Goal: Complete application form

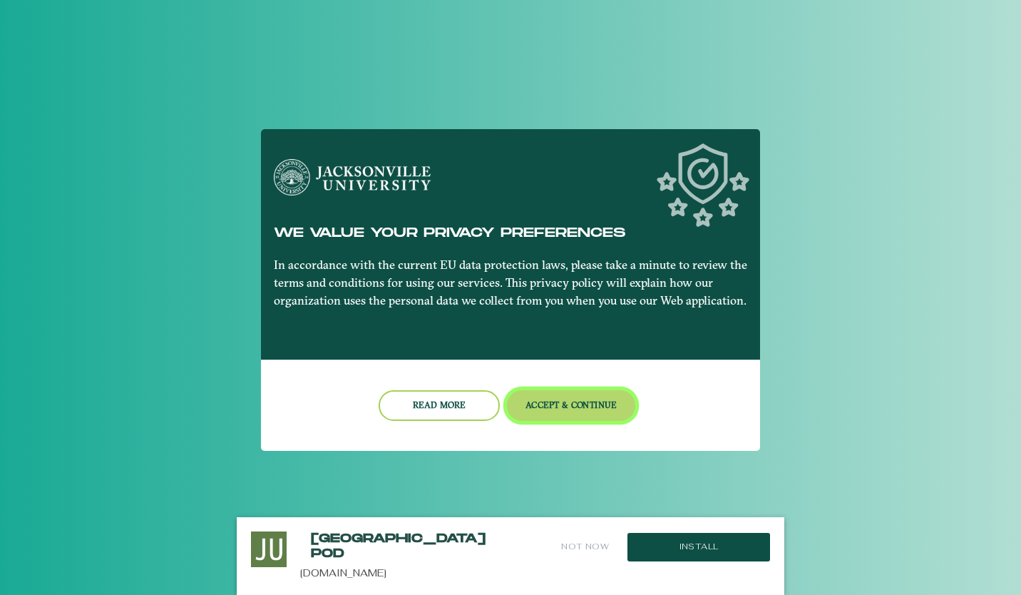
click at [553, 400] on button "Accept & Continue" at bounding box center [571, 405] width 129 height 31
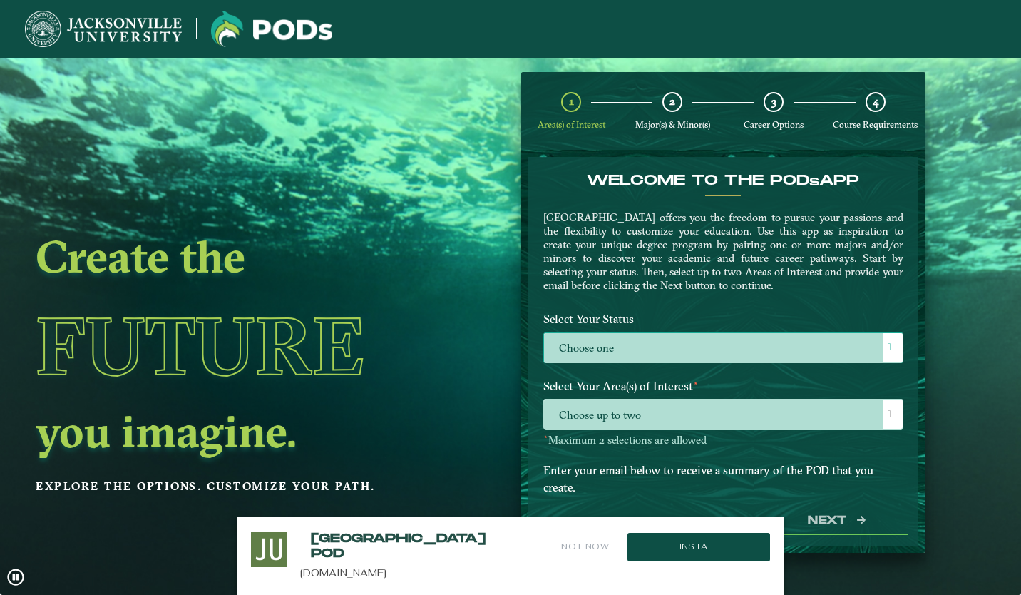
click at [608, 343] on label "Choose one" at bounding box center [723, 348] width 359 height 31
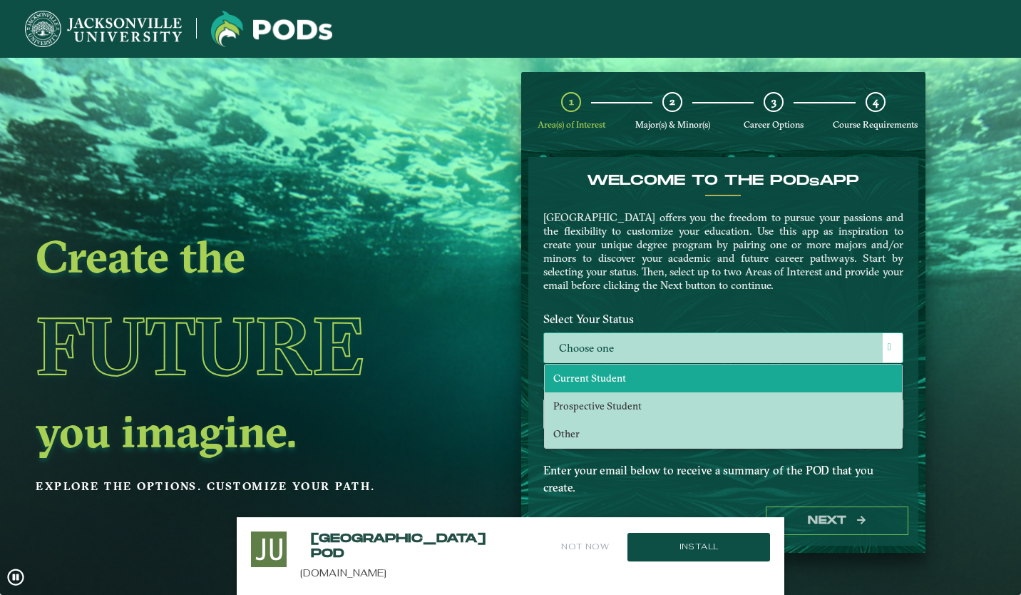
click at [594, 382] on li "Current Student" at bounding box center [723, 378] width 357 height 28
select select "[object Object]"
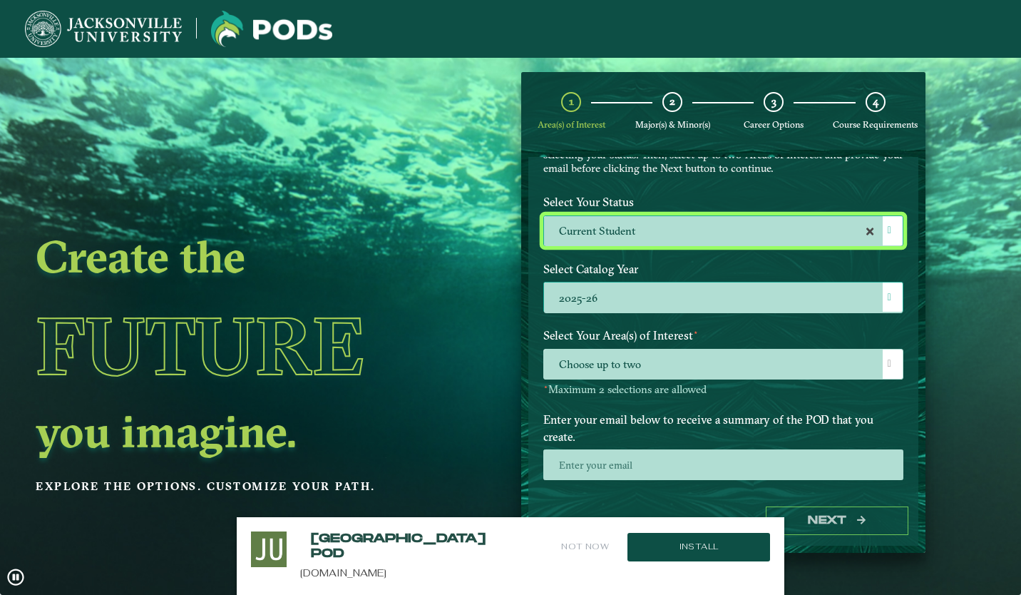
scroll to position [118, 0]
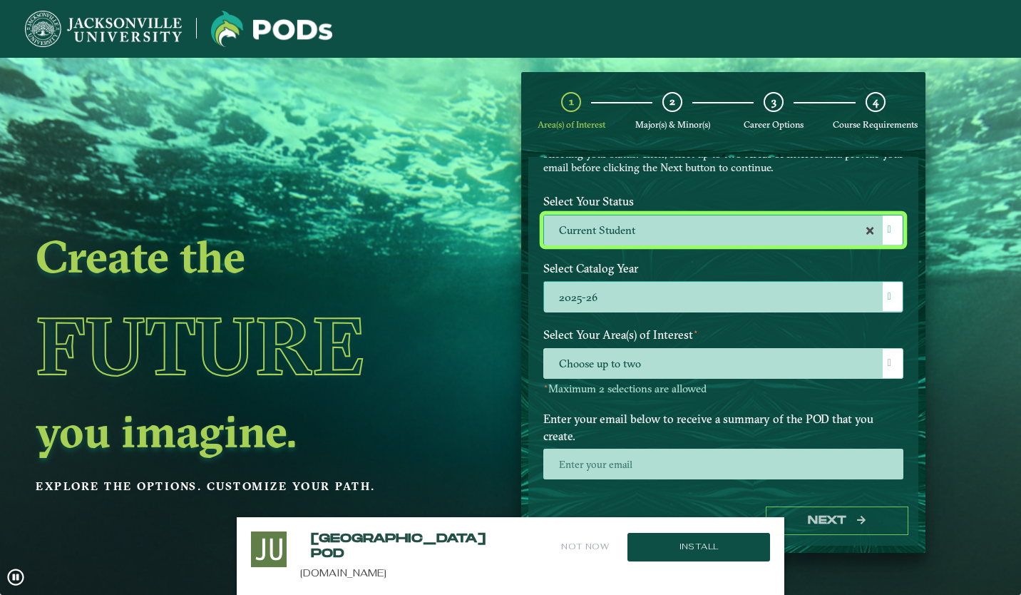
click at [603, 358] on span "Choose up to two" at bounding box center [723, 364] width 359 height 31
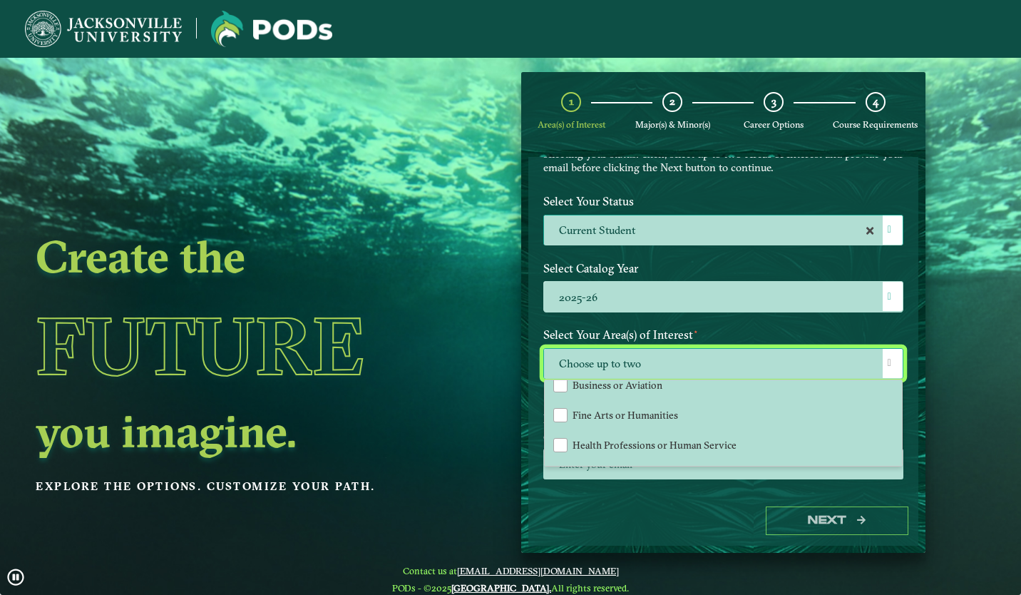
scroll to position [94, 0]
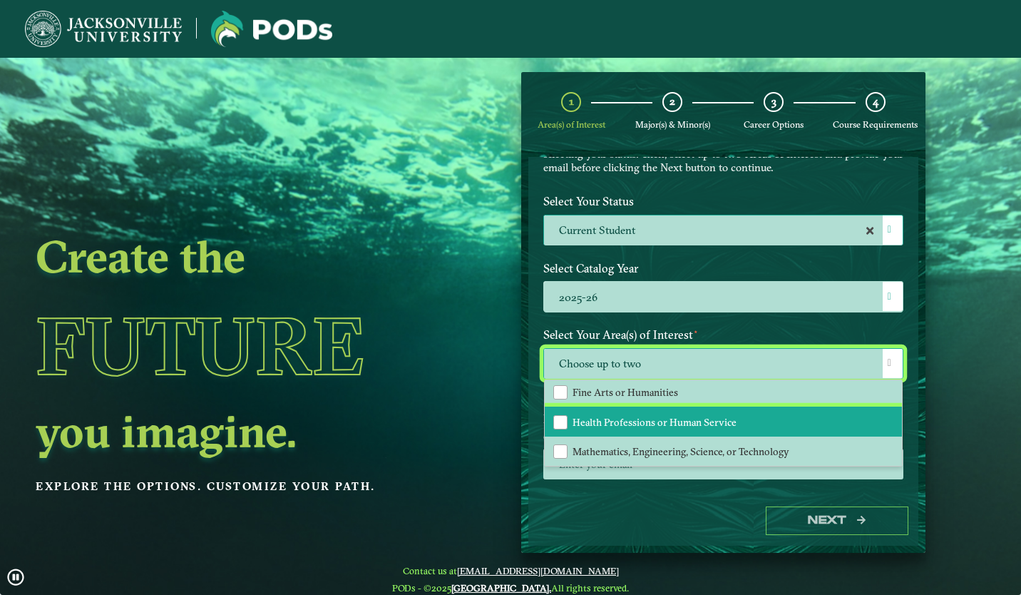
click at [609, 428] on li "Health Professions or Human Service" at bounding box center [723, 421] width 357 height 30
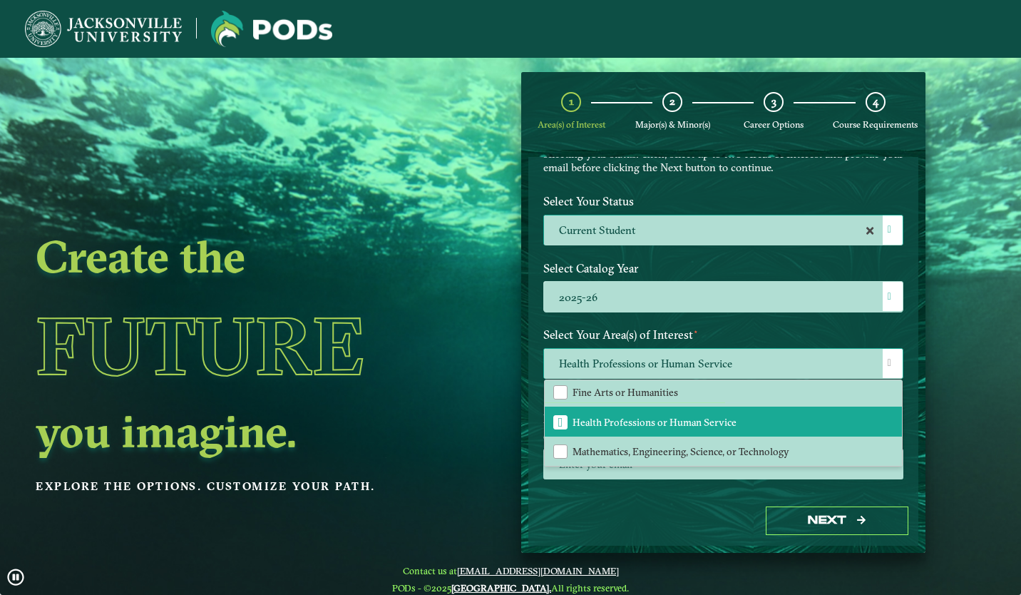
click at [623, 353] on span "Health Professions or Human Service" at bounding box center [723, 364] width 359 height 31
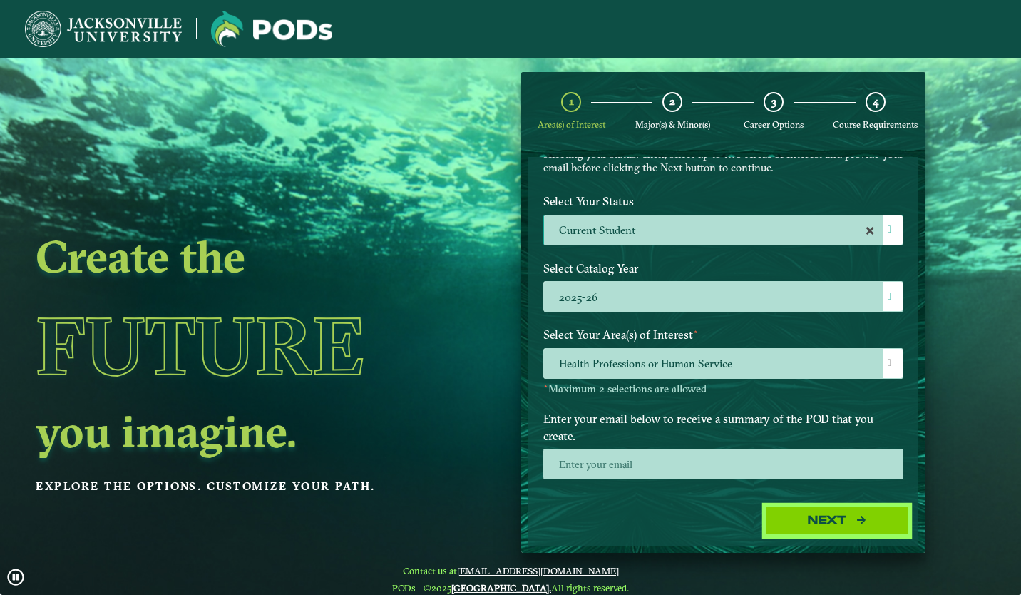
click at [794, 513] on button "Next" at bounding box center [837, 520] width 143 height 29
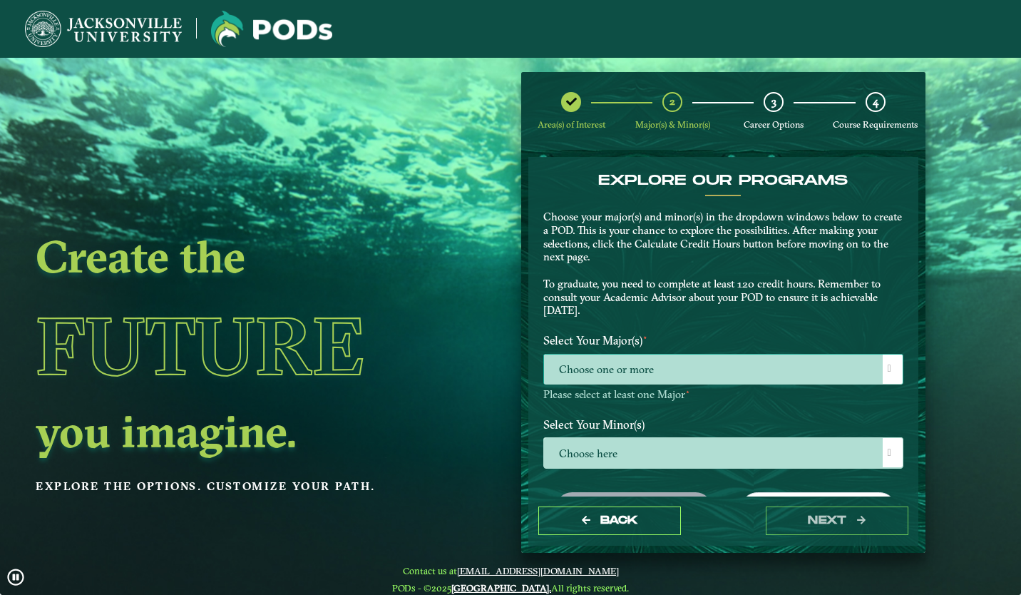
click at [700, 361] on span "Choose one or more" at bounding box center [723, 369] width 359 height 31
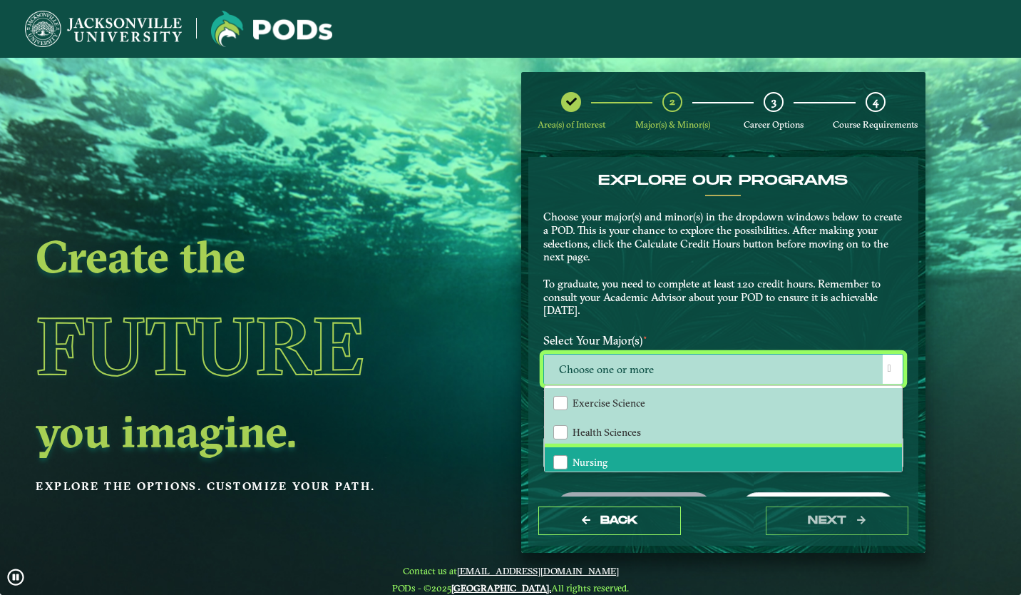
click at [587, 455] on li "Nursing" at bounding box center [723, 462] width 357 height 30
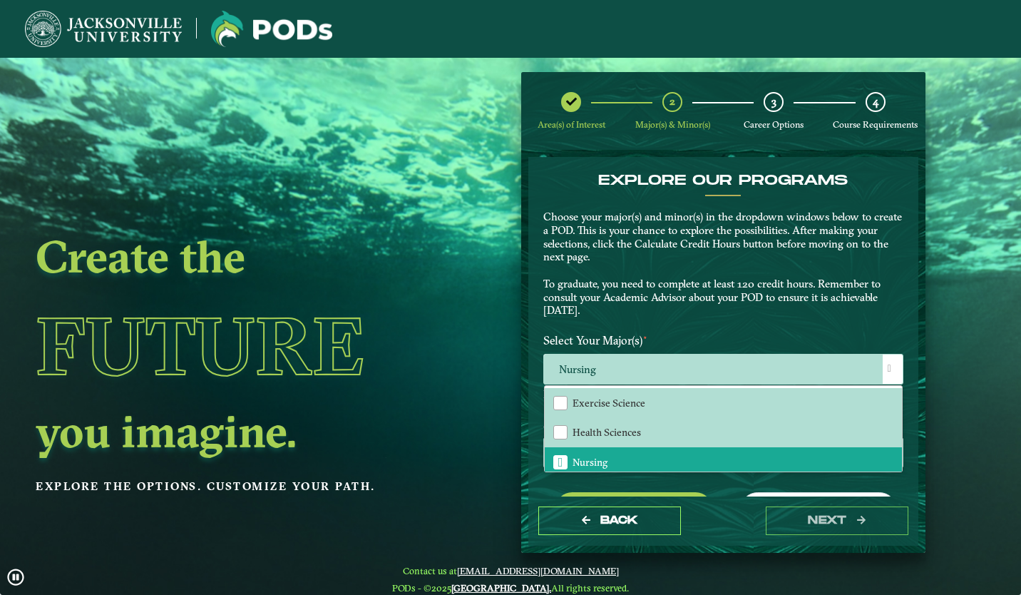
click at [664, 297] on p "Choose your major(s) and minor(s) in the dropdown windows below to create a POD…" at bounding box center [723, 263] width 360 height 107
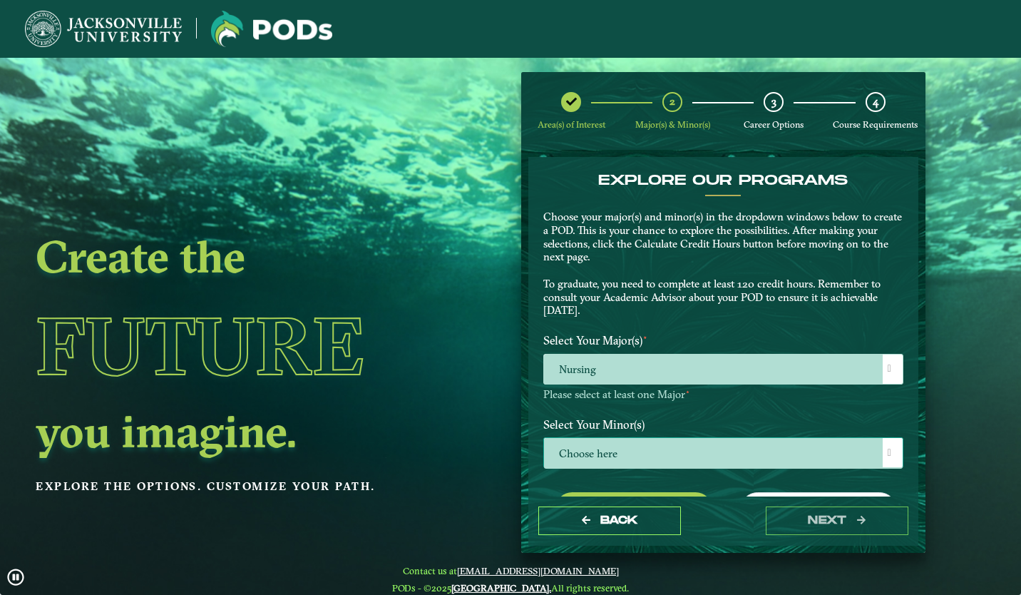
click at [608, 456] on span "Choose here" at bounding box center [723, 453] width 359 height 31
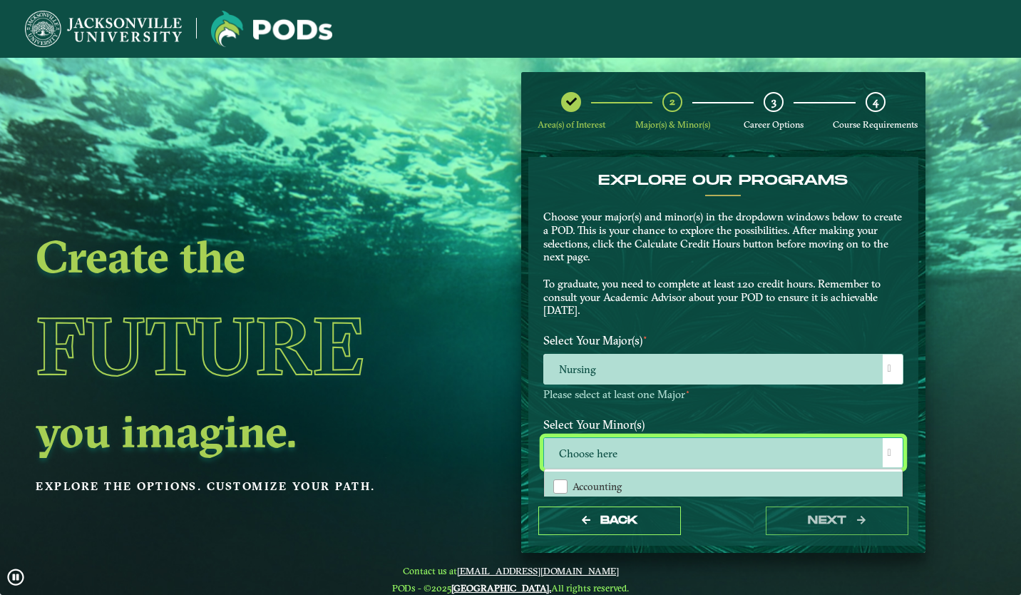
click at [608, 456] on span "Choose here" at bounding box center [723, 453] width 359 height 31
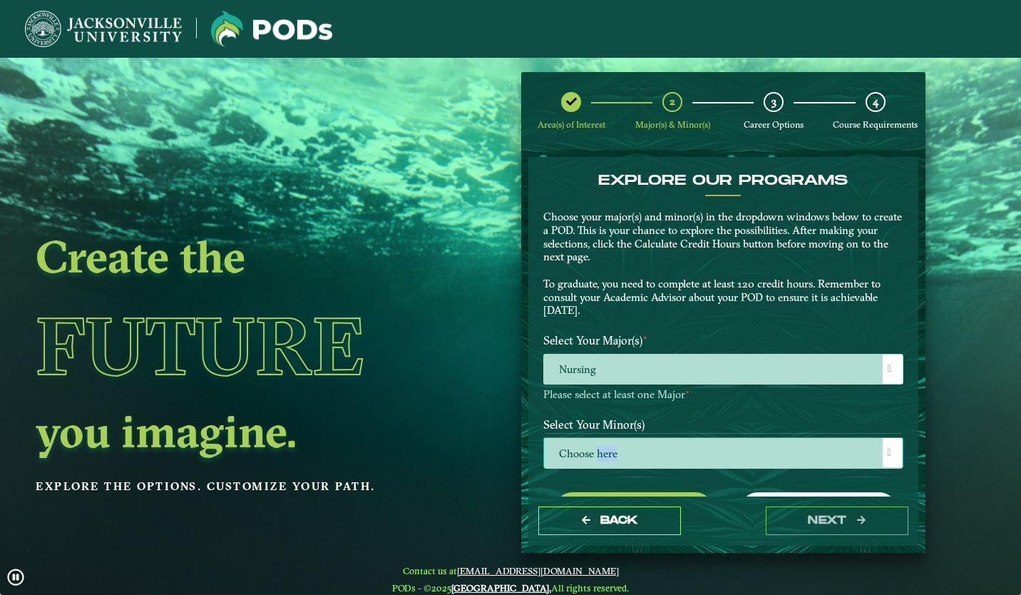
click at [608, 456] on span "Choose here" at bounding box center [723, 453] width 359 height 31
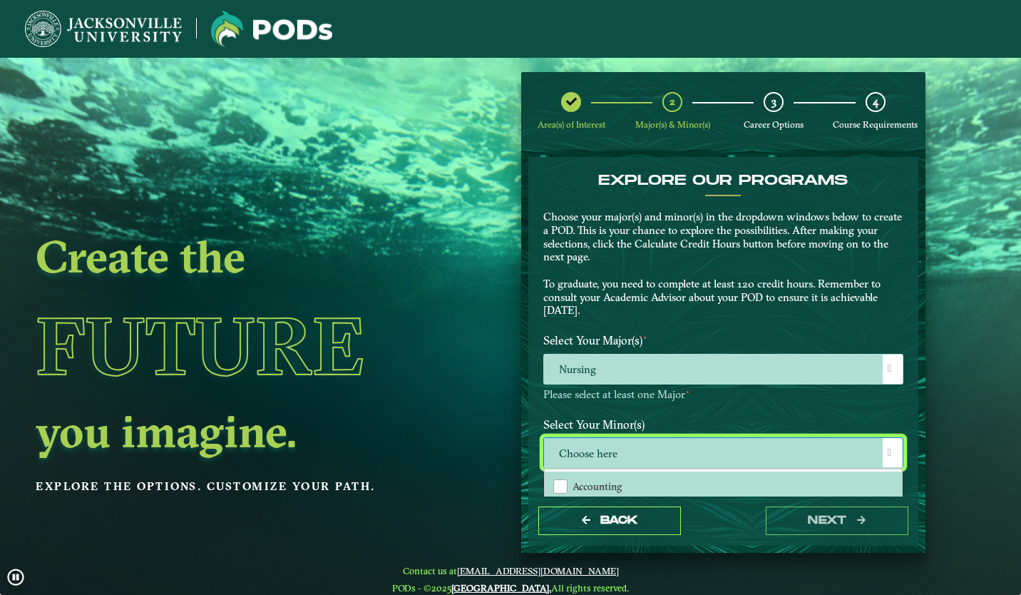
click at [660, 416] on label "Select Your Minor(s)" at bounding box center [724, 424] width 382 height 26
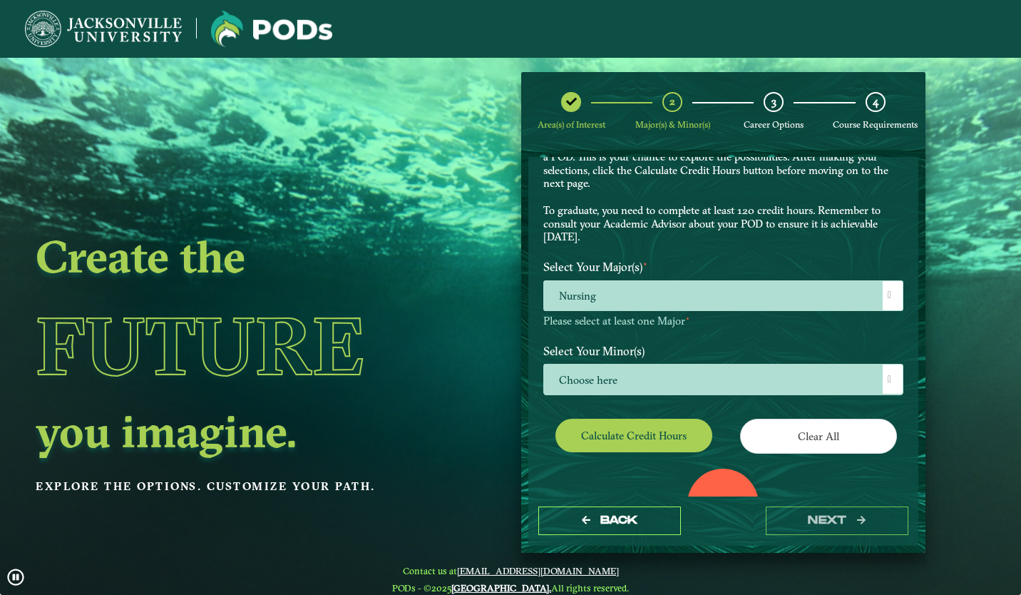
scroll to position [74, 0]
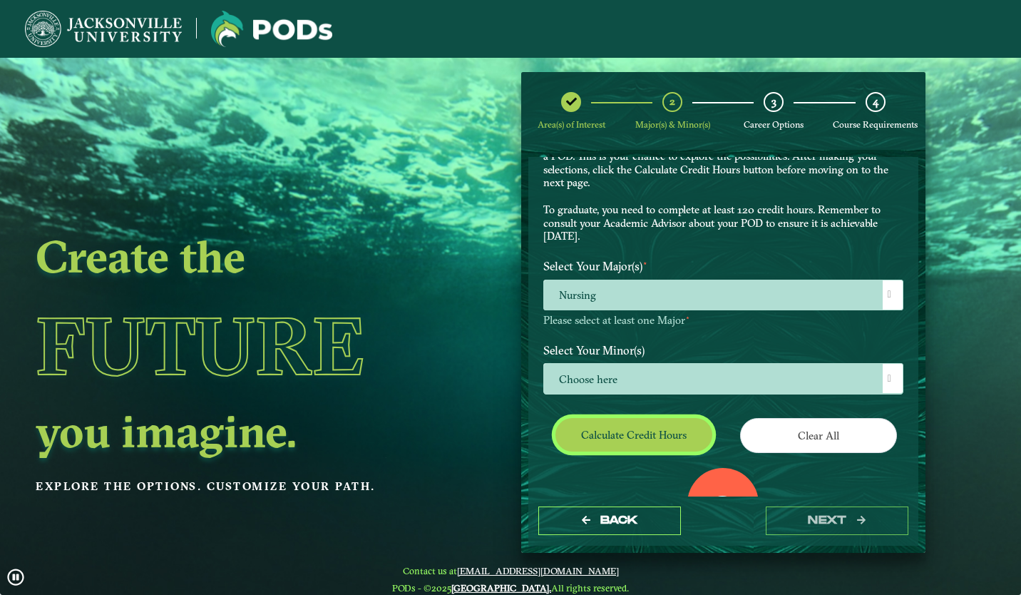
click at [677, 434] on button "Calculate credit hours" at bounding box center [634, 435] width 157 height 34
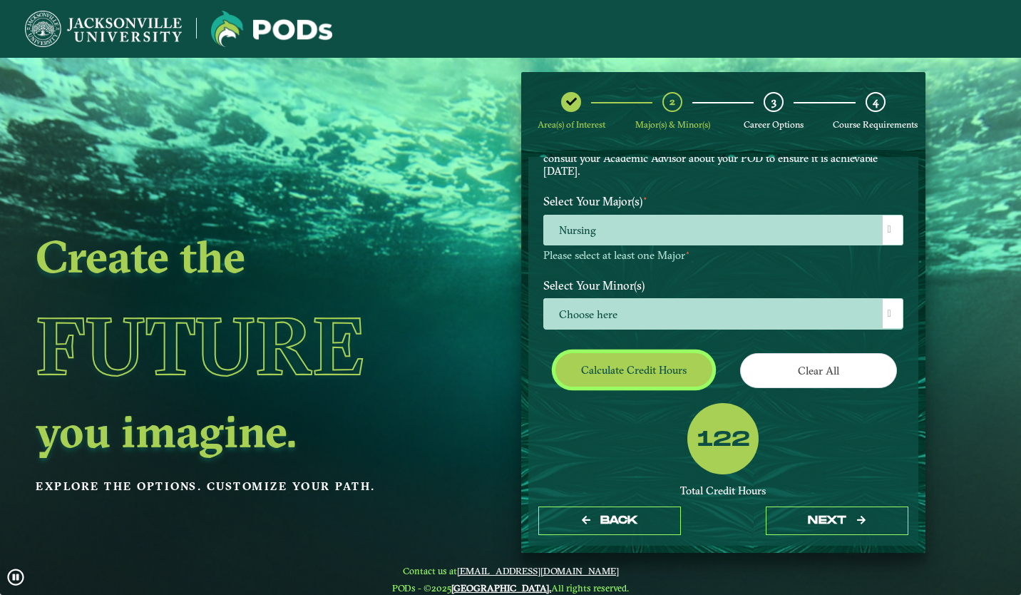
scroll to position [140, 0]
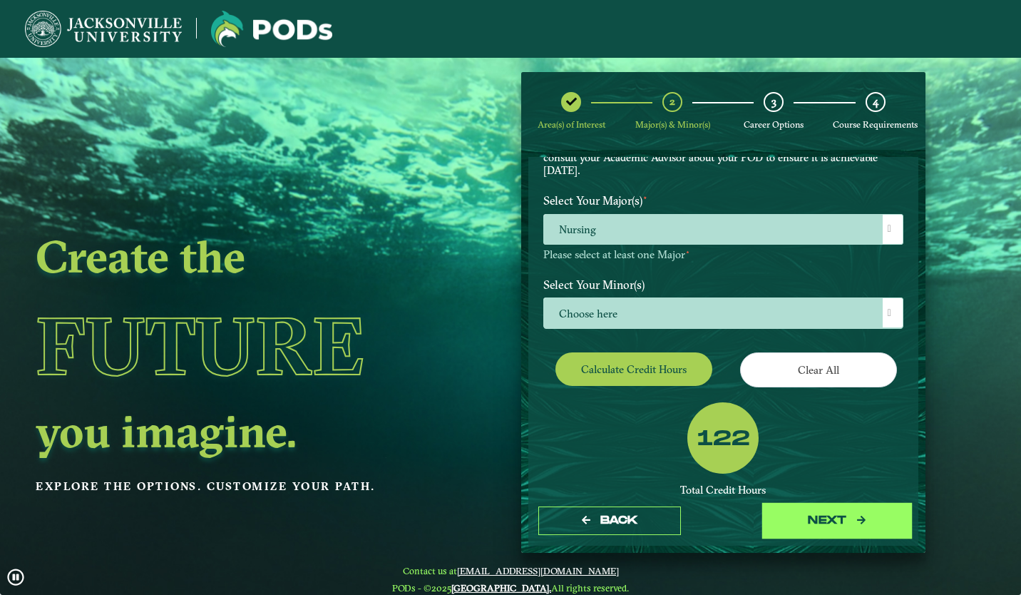
click at [788, 511] on button "next" at bounding box center [837, 520] width 143 height 29
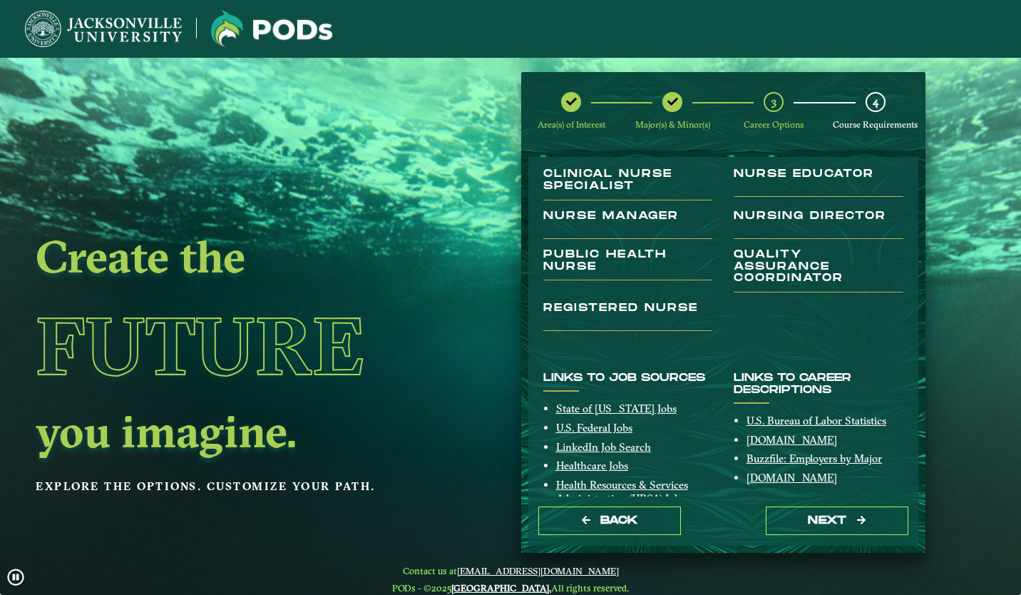
scroll to position [135, 0]
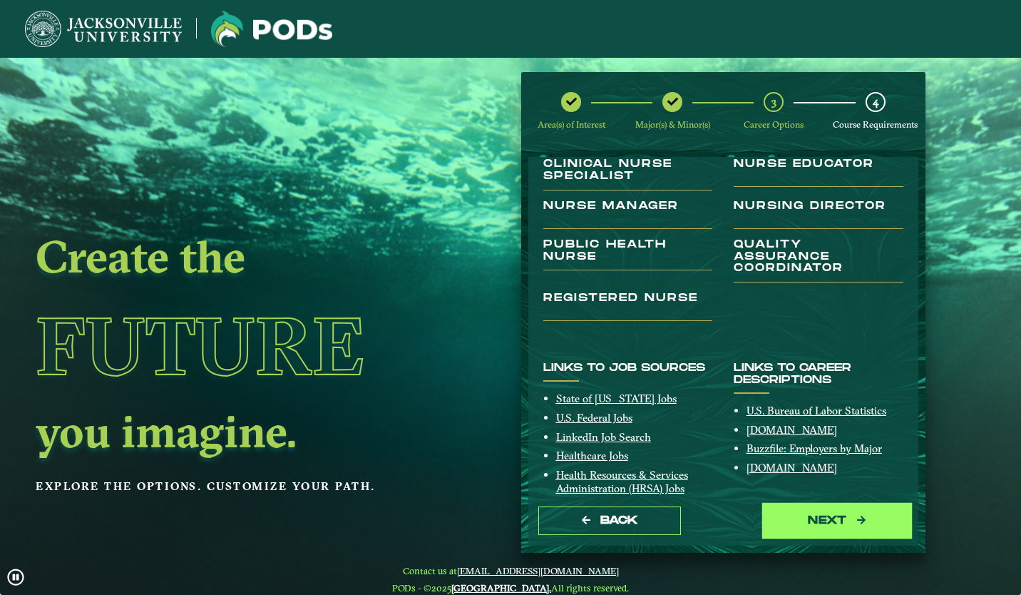
click at [797, 531] on button "next" at bounding box center [837, 520] width 143 height 29
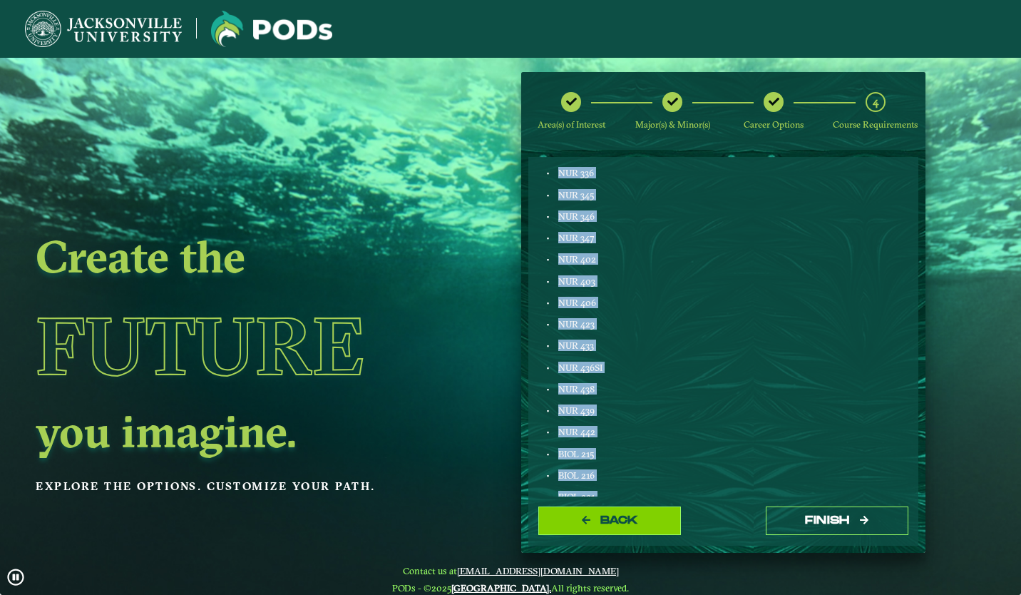
scroll to position [851, 0]
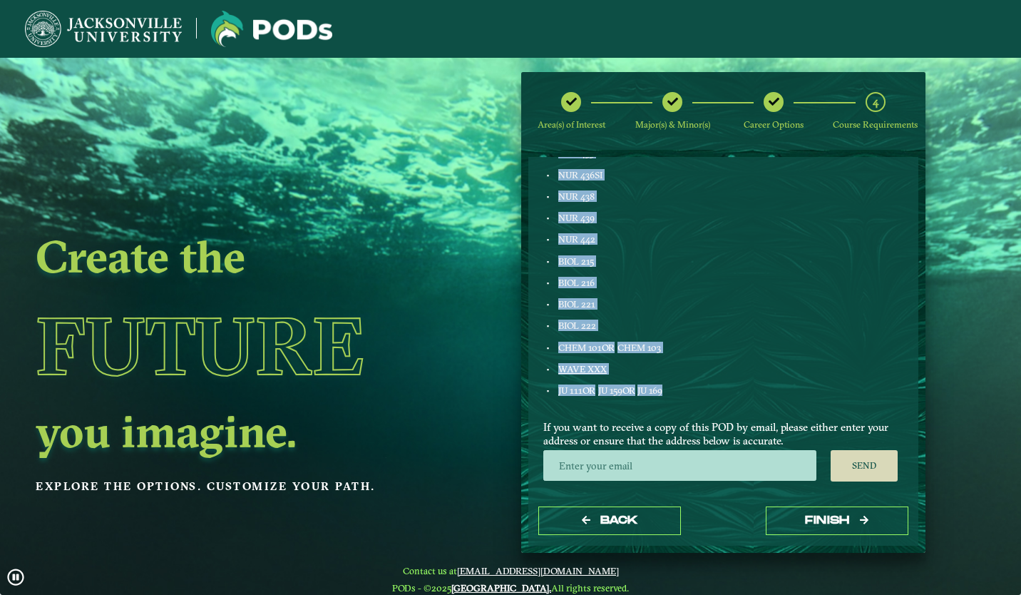
drag, startPoint x: 558, startPoint y: 210, endPoint x: 693, endPoint y: 388, distance: 222.9
copy div "ECON 201 OR ECON 189 ENGL 103 FINE ART XXX ENGL LIT XXX GLOBAL STUDIES XXX HUM …"
